Goal: Information Seeking & Learning: Learn about a topic

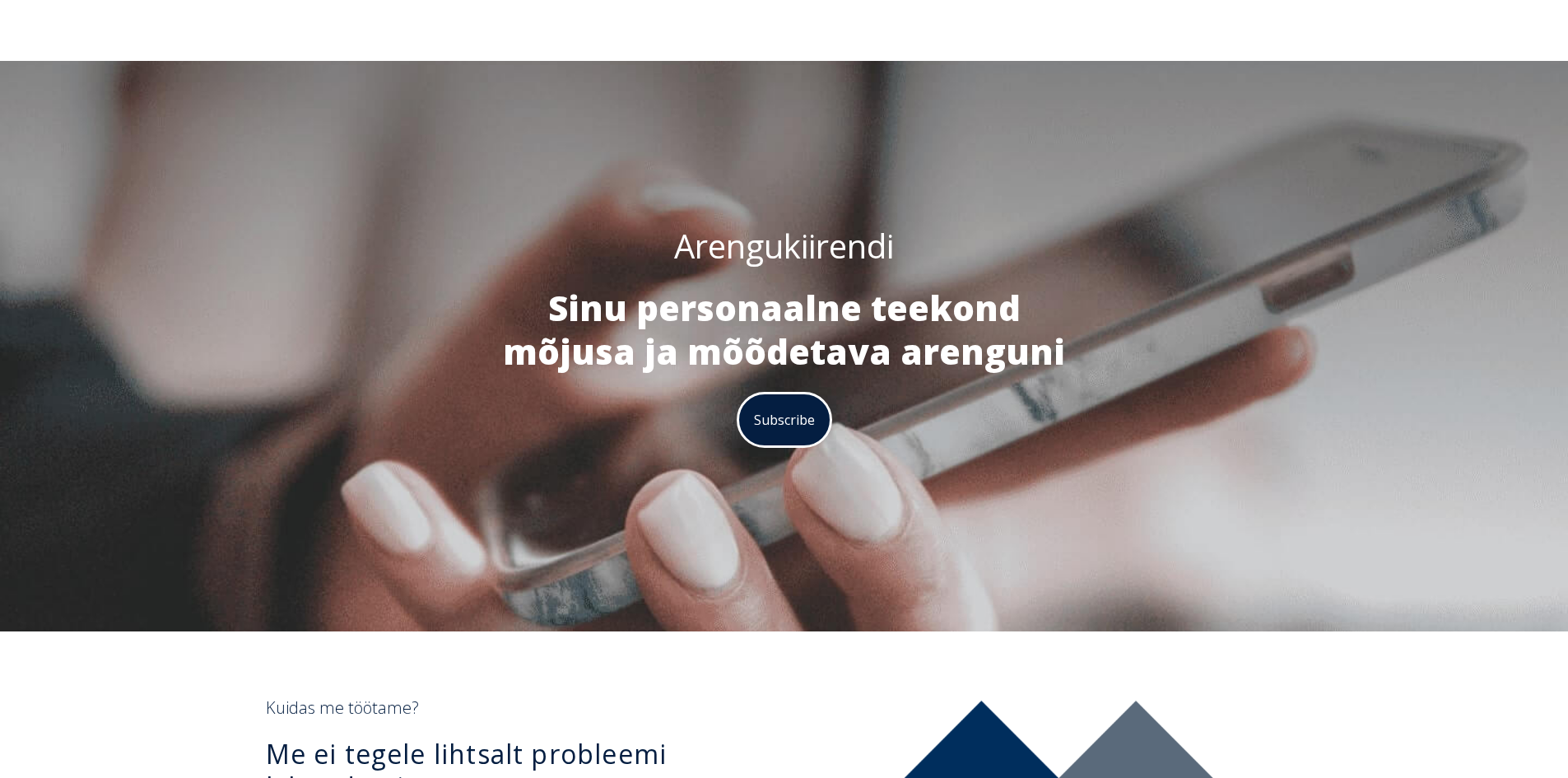
click at [782, 420] on button "Subscribe" at bounding box center [784, 420] width 94 height 55
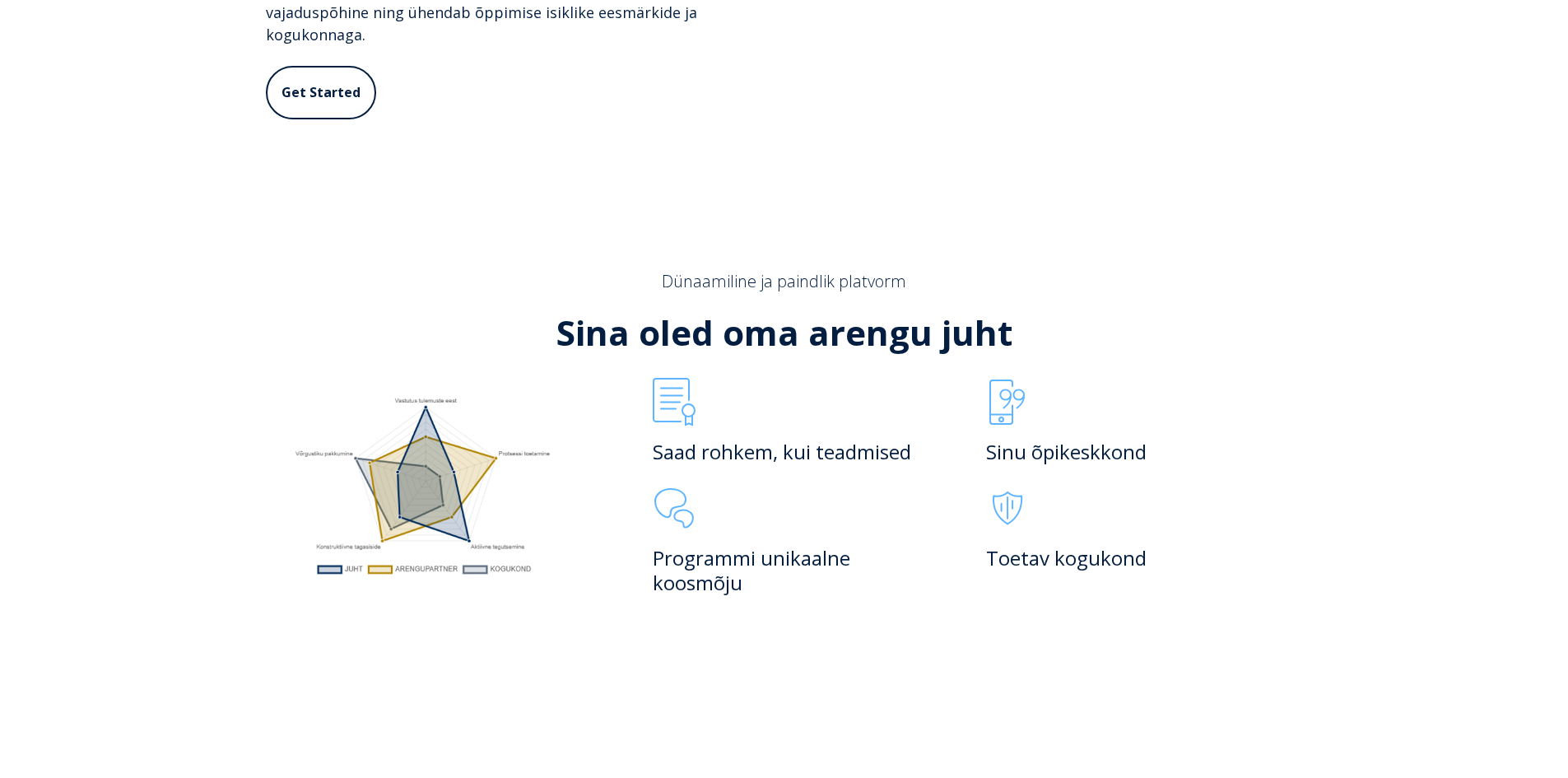
scroll to position [933, 0]
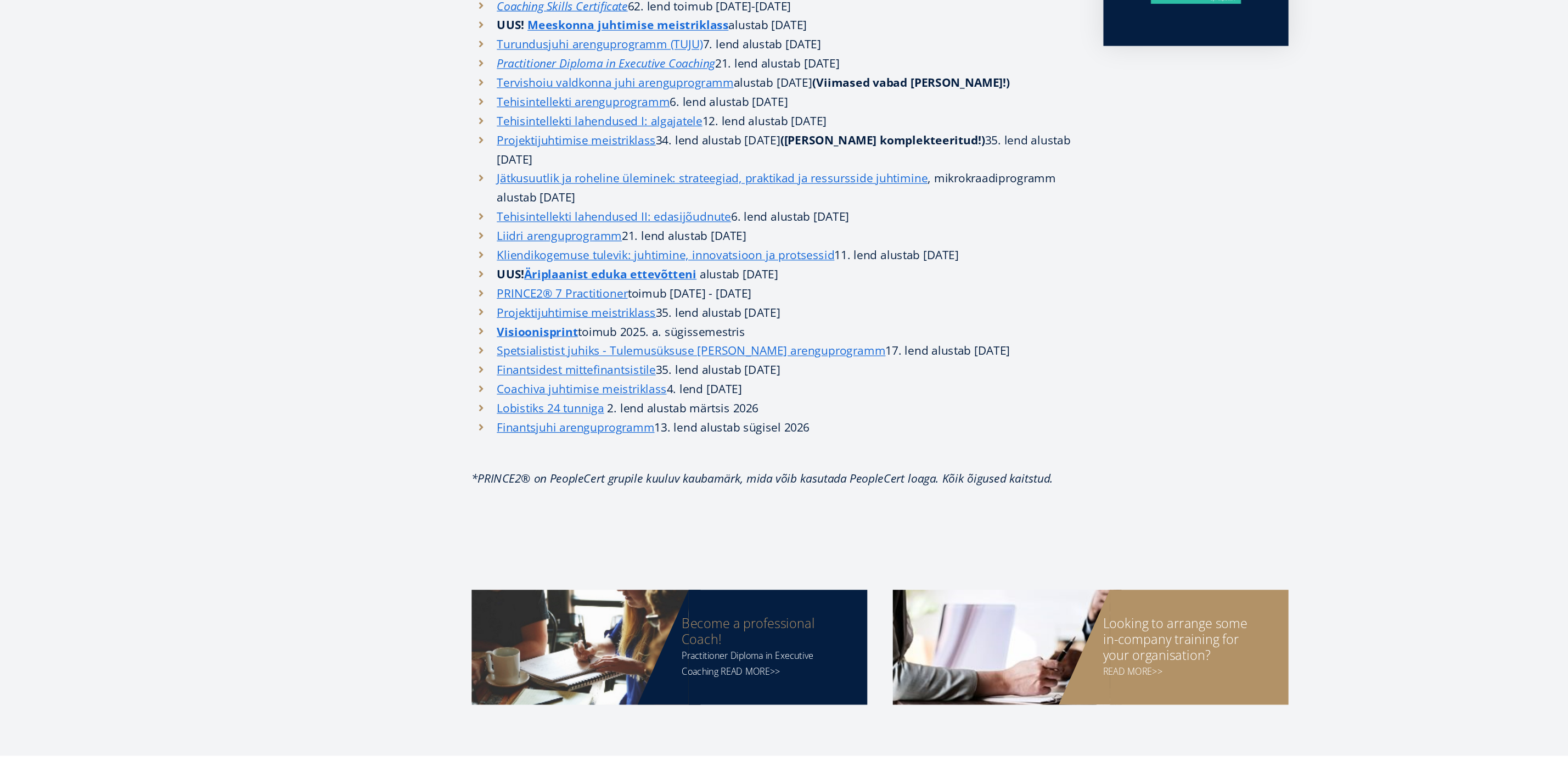
scroll to position [410, 0]
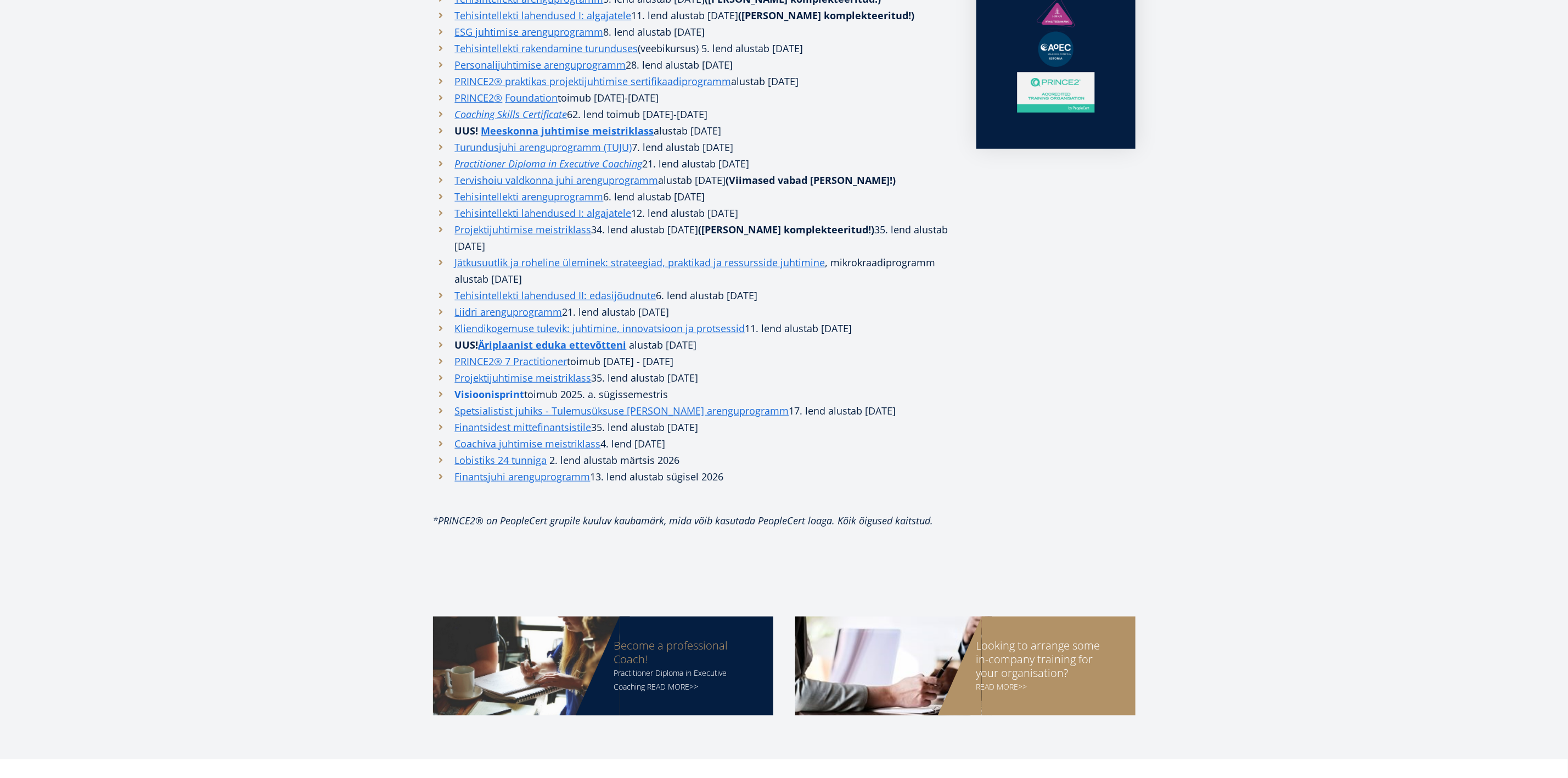
click at [477, 386] on link "Visioonisprint" at bounding box center [489, 394] width 70 height 16
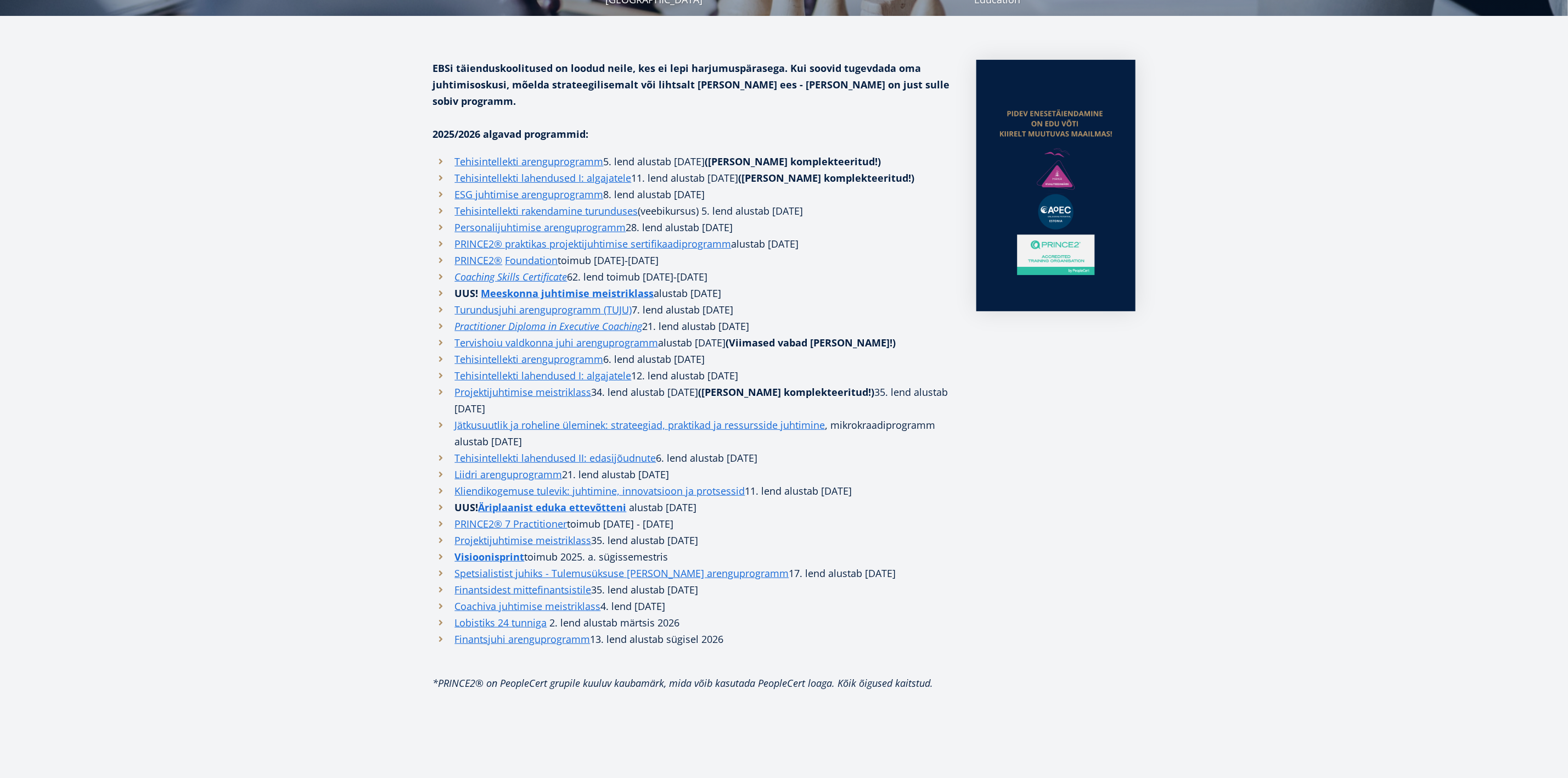
scroll to position [247, 0]
click at [539, 220] on link "Personalijuhtimise arenguprogramm" at bounding box center [540, 228] width 171 height 16
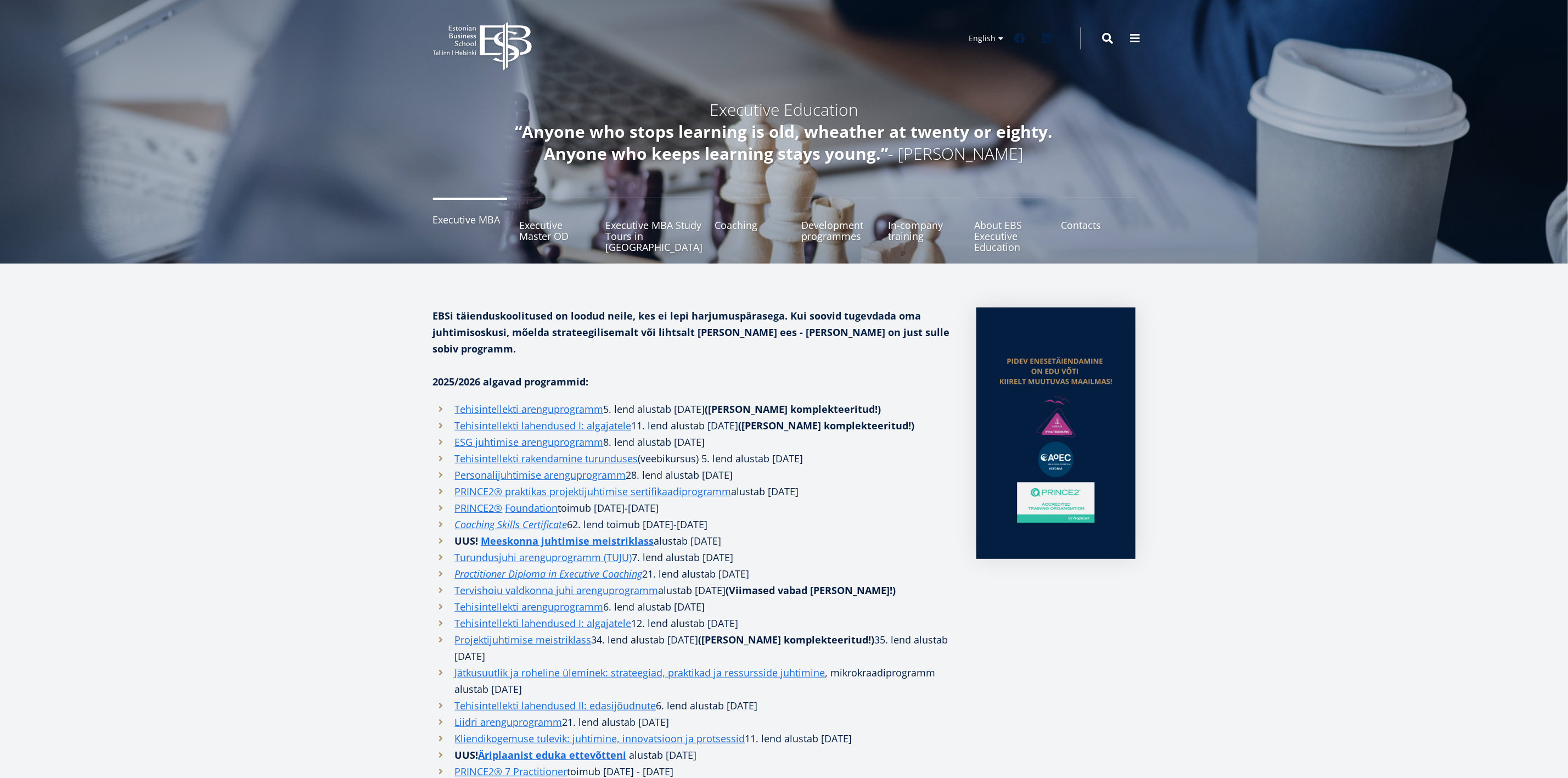
click at [477, 216] on link "Executive MBA" at bounding box center [470, 225] width 75 height 55
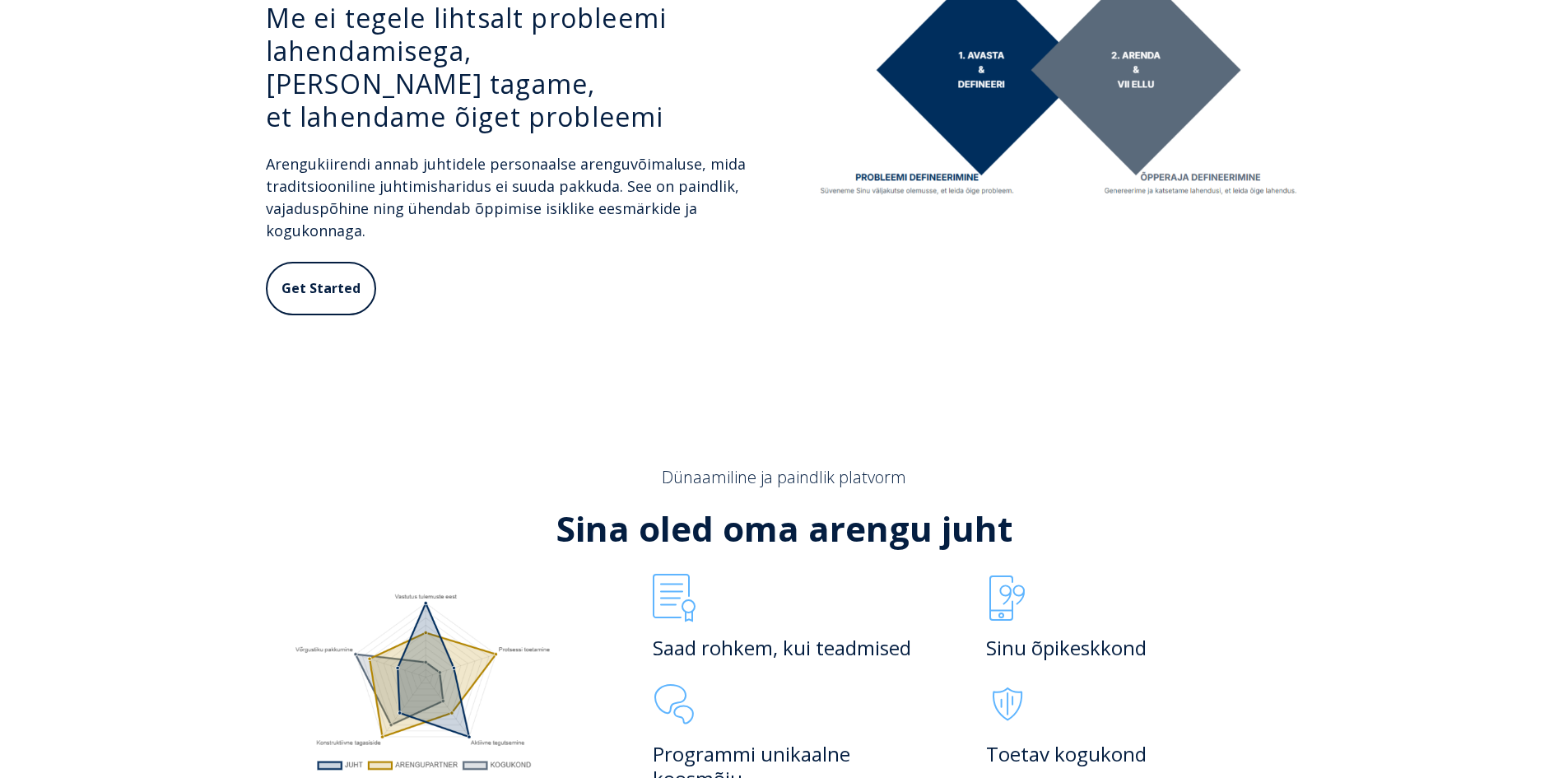
scroll to position [616, 0]
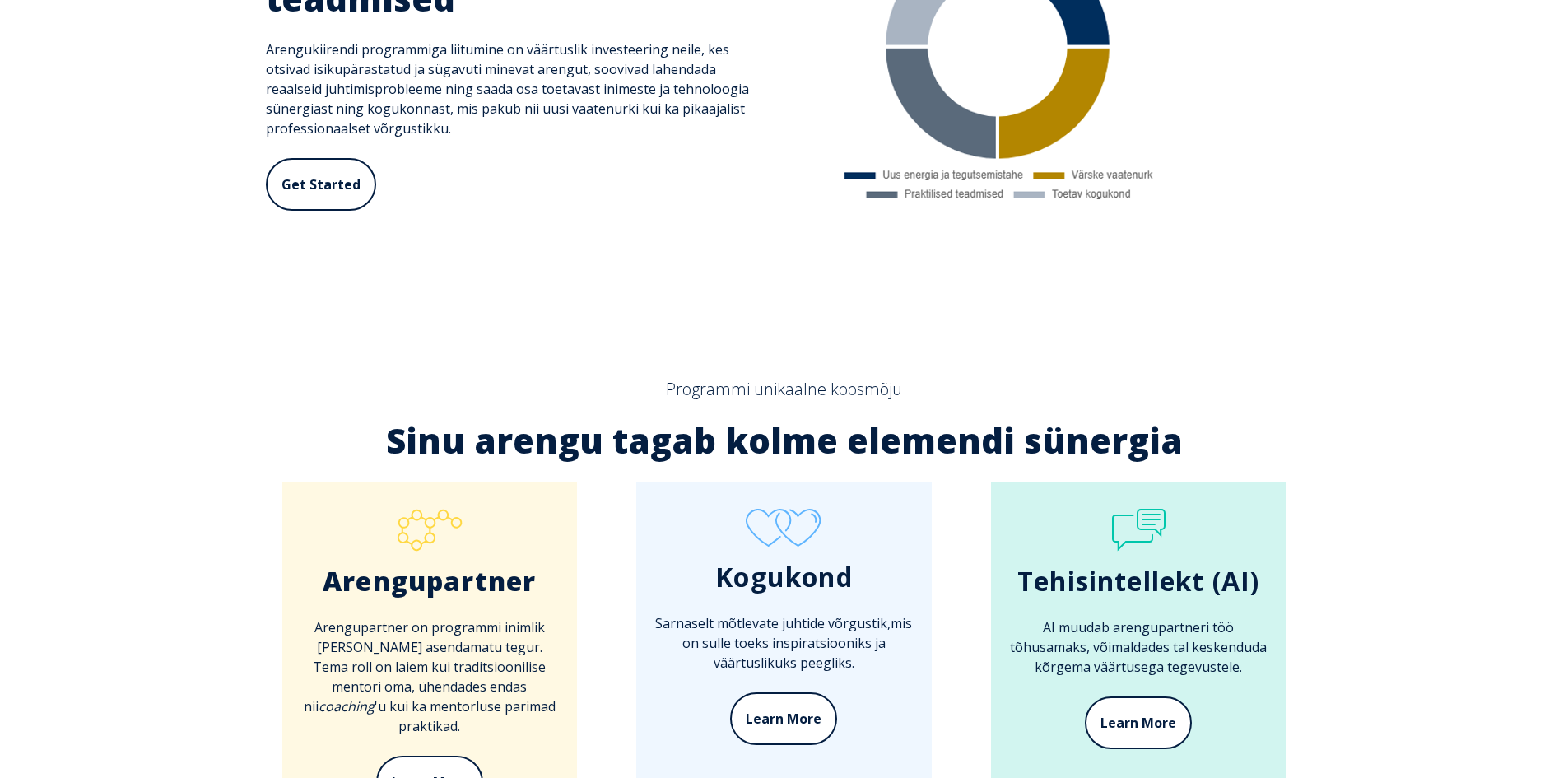
scroll to position [3939, 0]
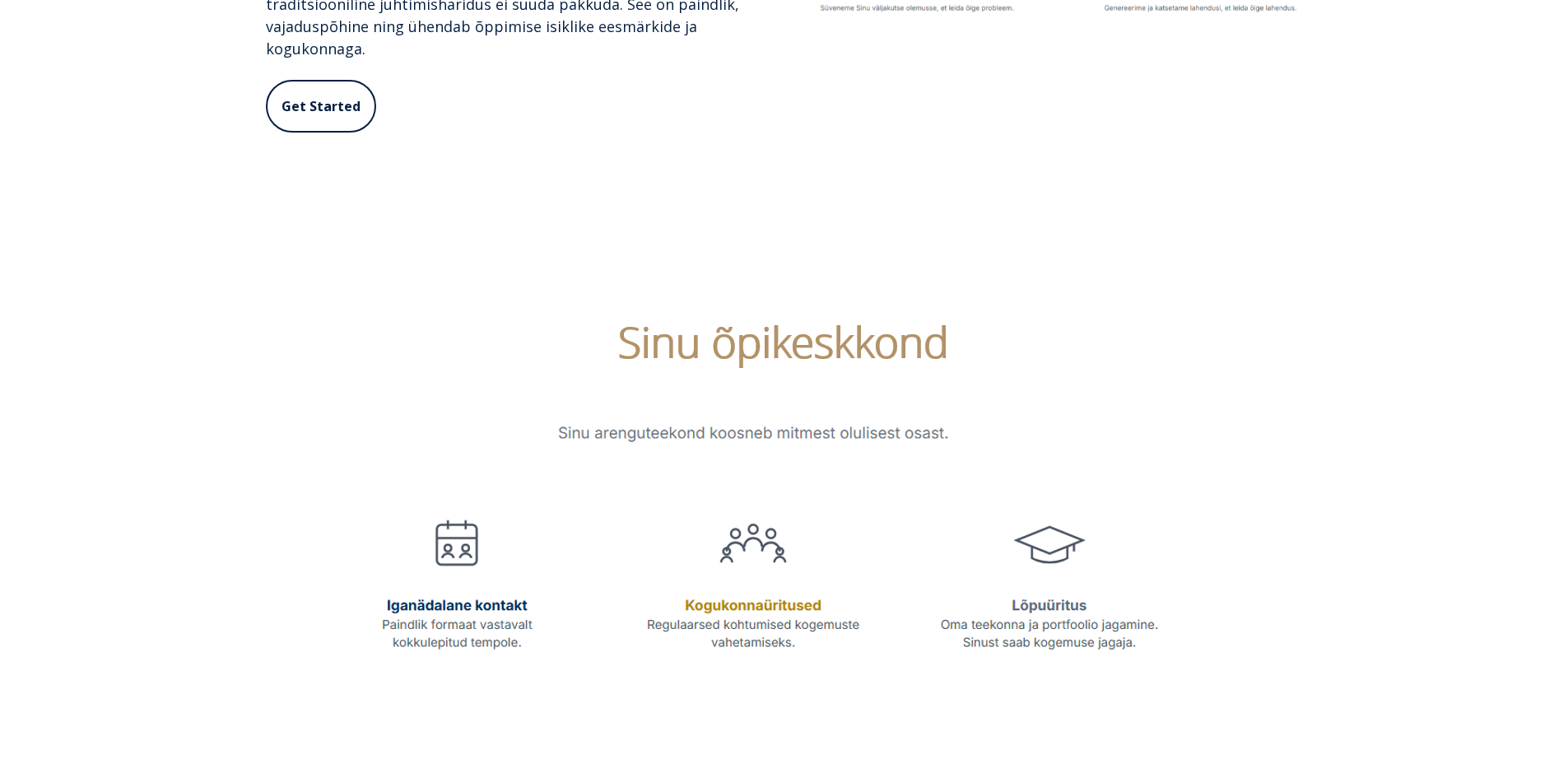
scroll to position [1398, 0]
